Goal: Information Seeking & Learning: Compare options

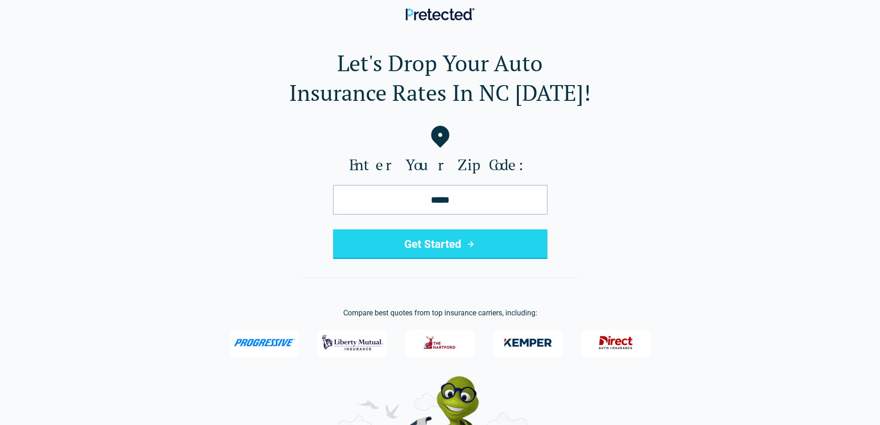
type input "*****"
click at [333, 229] on button "Get Started" at bounding box center [440, 244] width 214 height 30
